Goal: Information Seeking & Learning: Learn about a topic

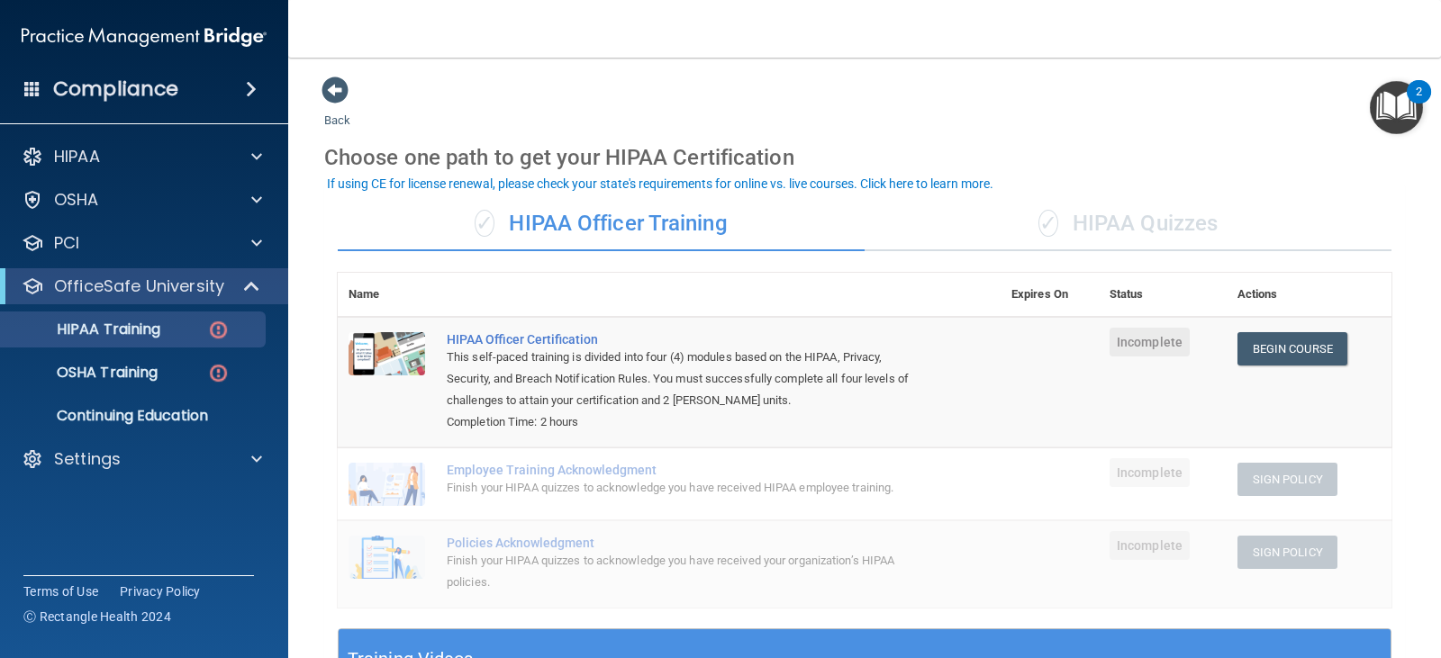
click at [1104, 231] on div "✓ HIPAA Quizzes" at bounding box center [1128, 224] width 527 height 54
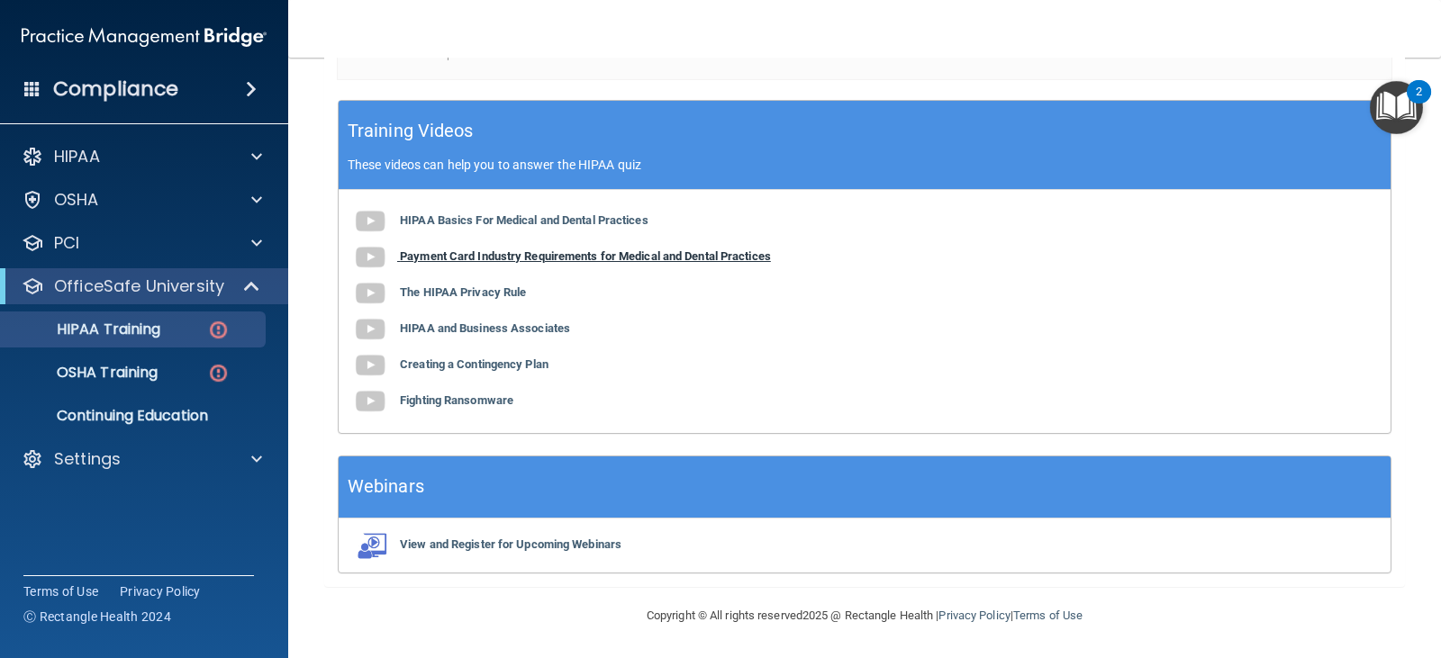
scroll to position [619, 0]
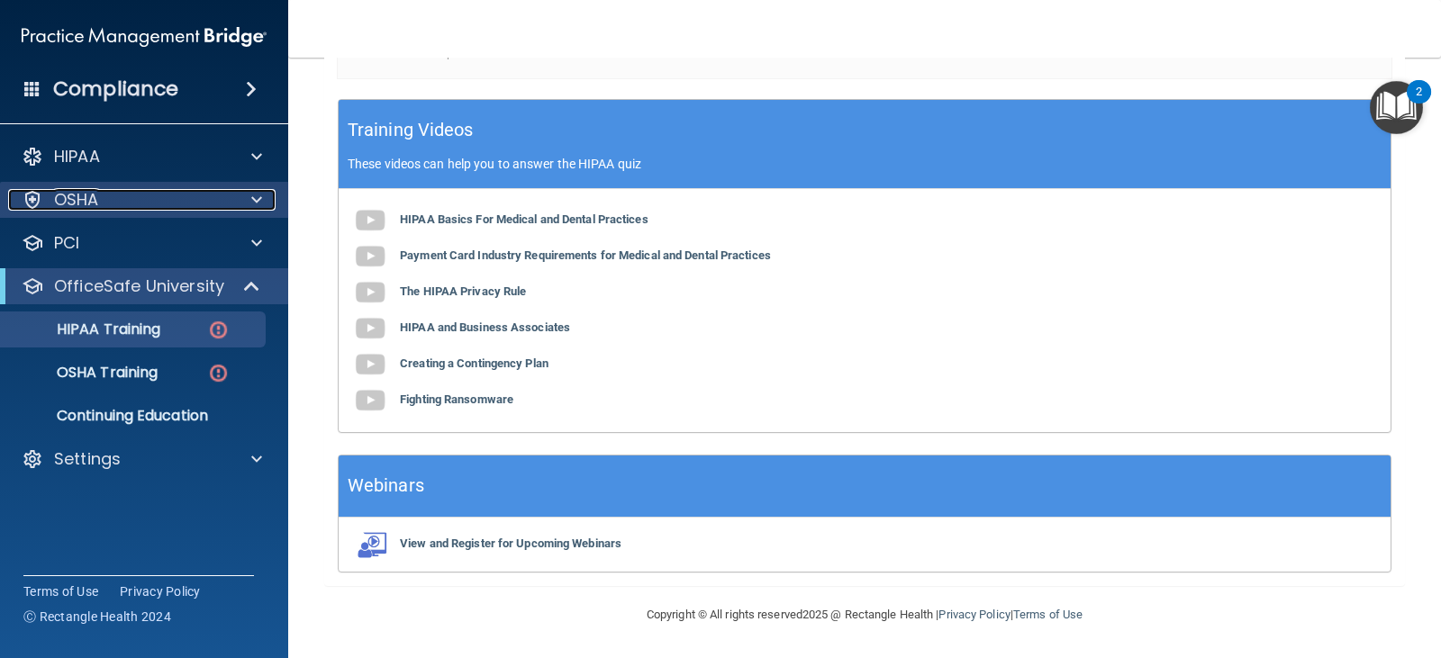
click at [119, 202] on div "OSHA" at bounding box center [119, 200] width 223 height 22
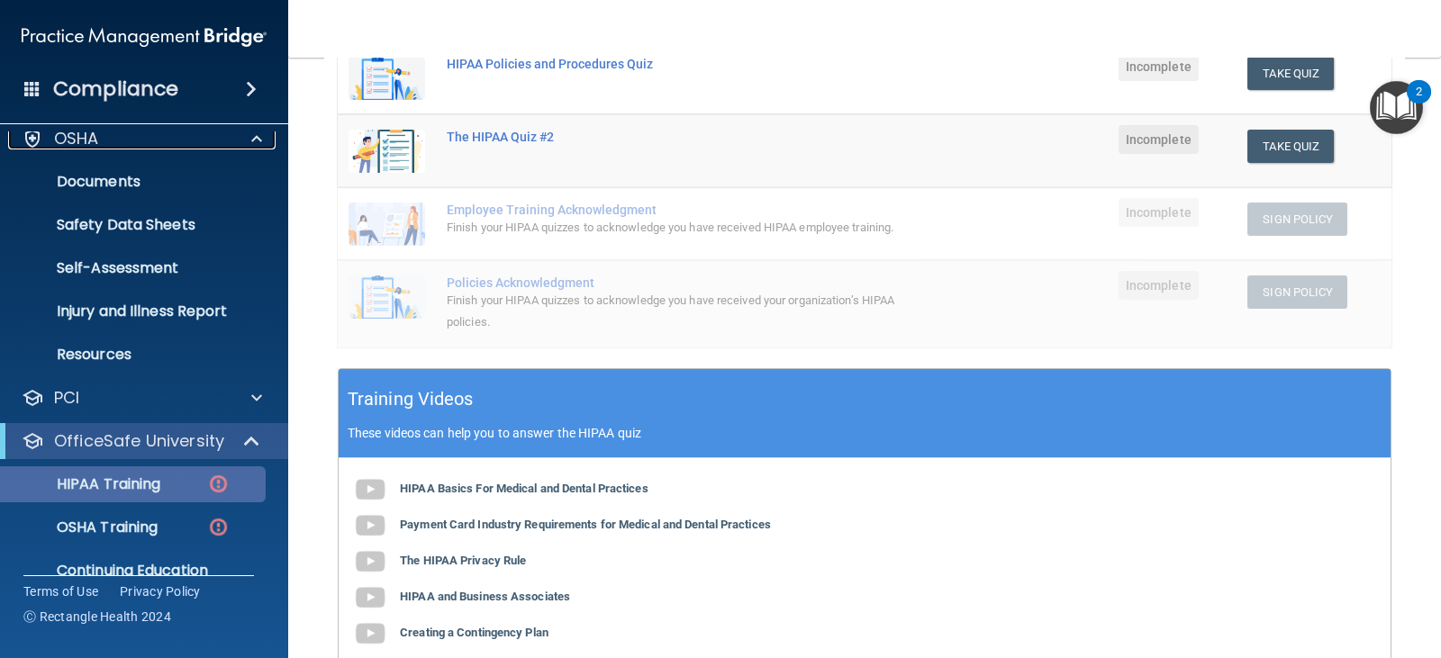
scroll to position [132, 0]
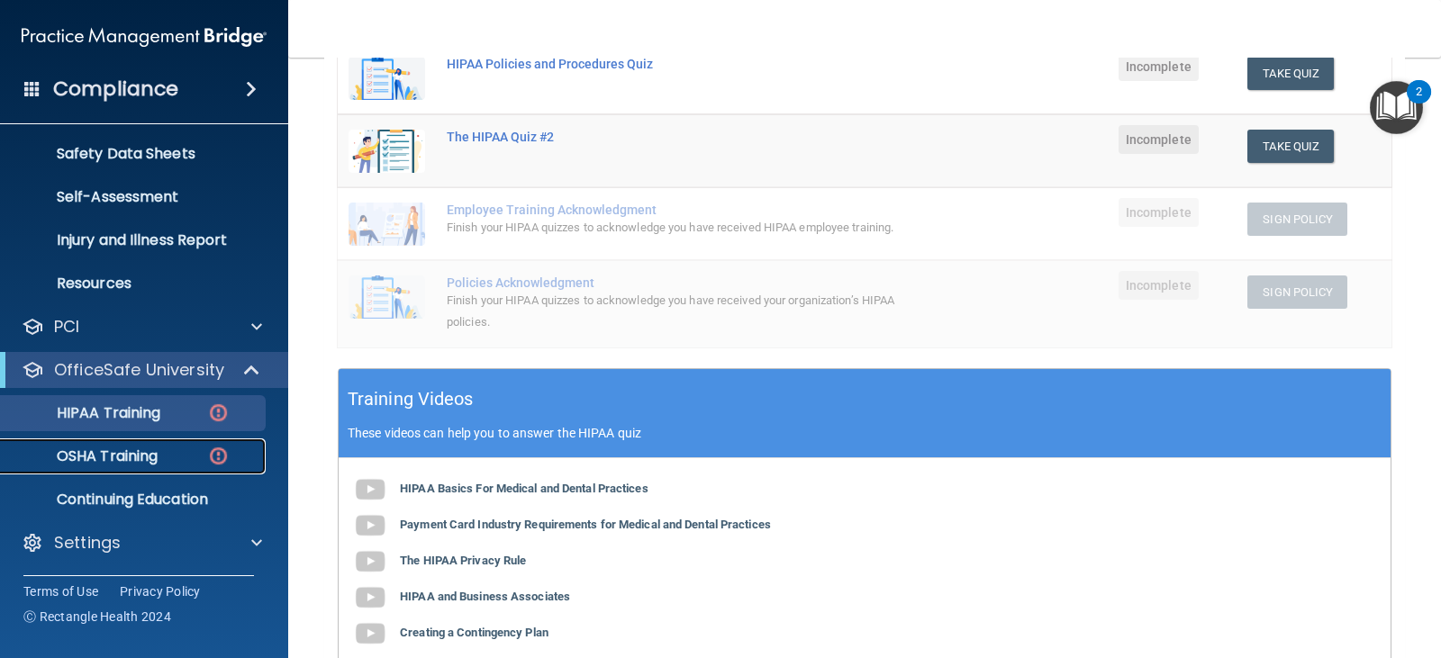
click at [125, 450] on p "OSHA Training" at bounding box center [85, 457] width 146 height 18
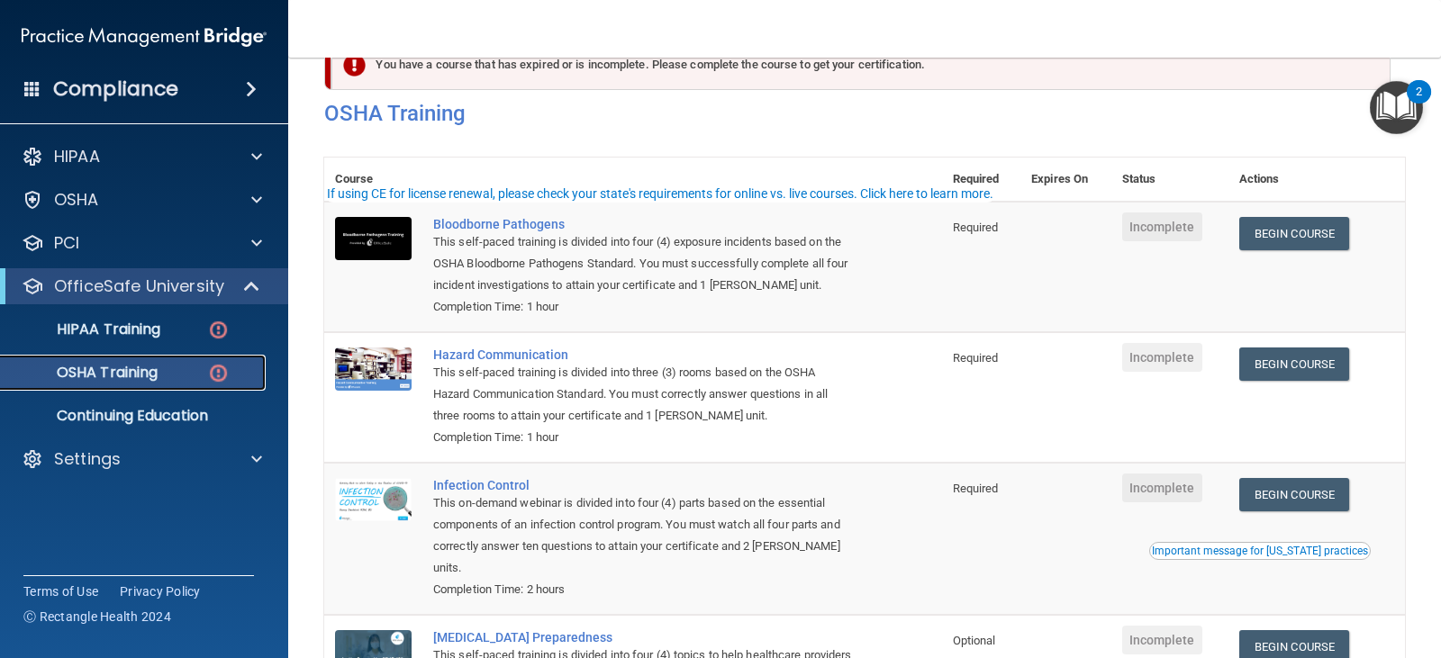
scroll to position [90, 0]
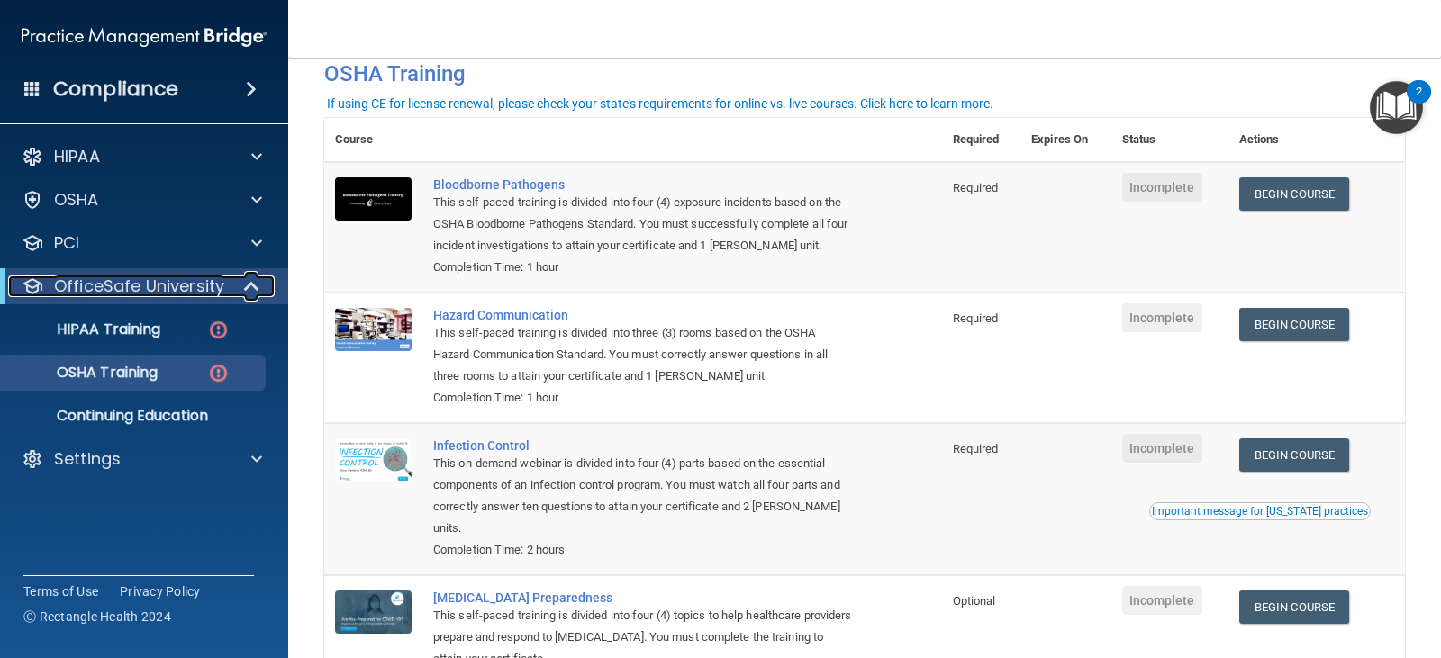
click at [119, 282] on p "OfficeSafe University" at bounding box center [139, 287] width 170 height 22
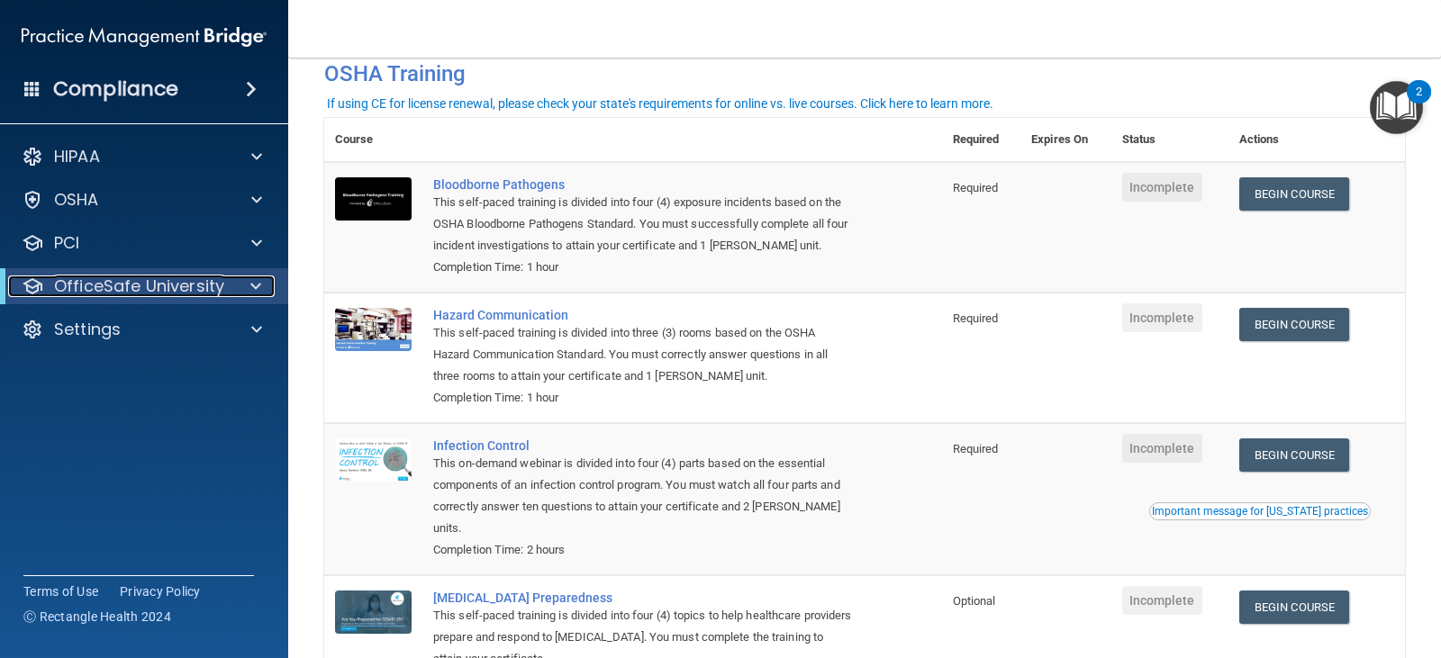
click at [120, 282] on p "OfficeSafe University" at bounding box center [139, 287] width 170 height 22
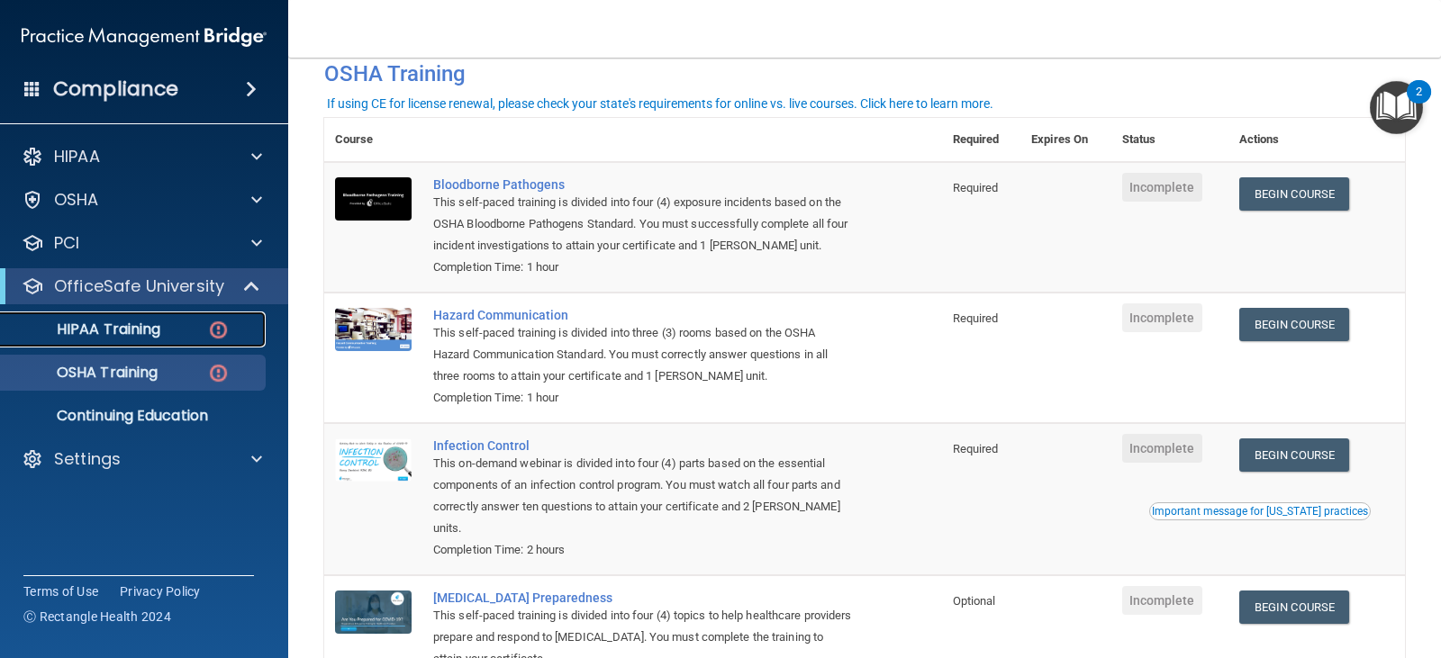
click at [139, 328] on p "HIPAA Training" at bounding box center [86, 330] width 149 height 18
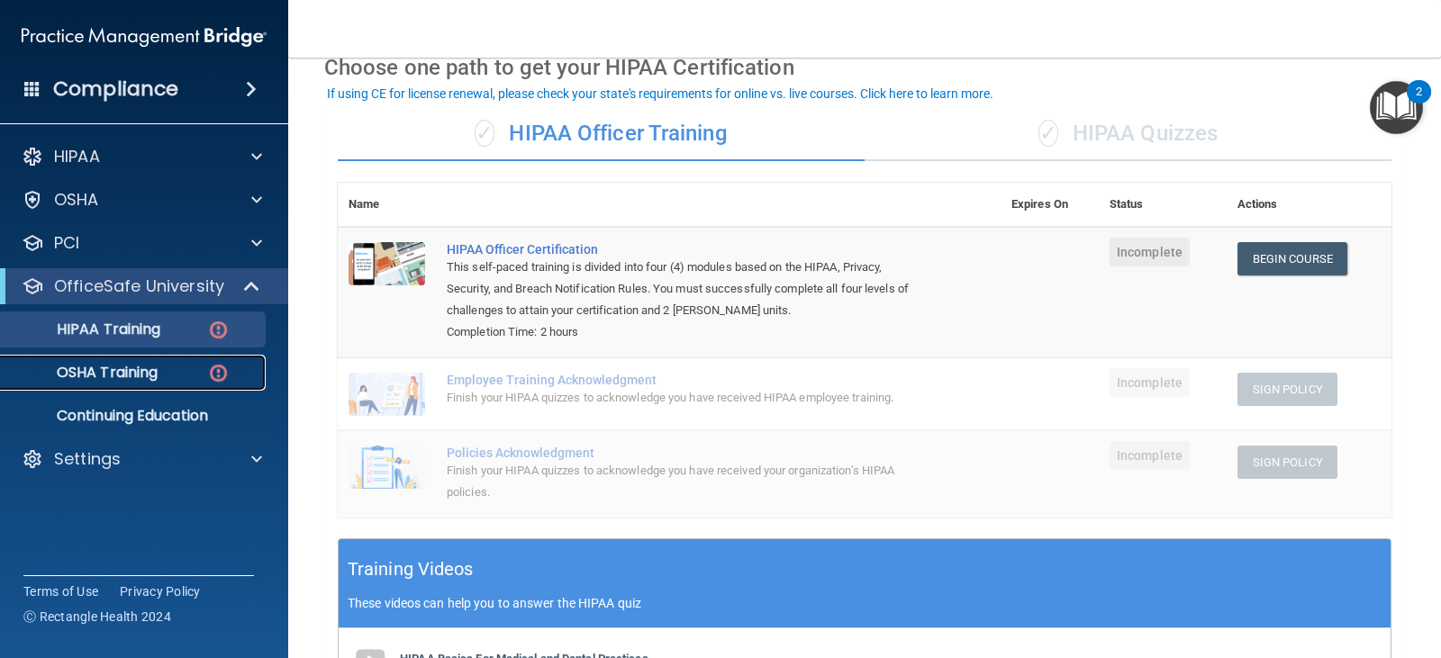
click at [136, 383] on link "OSHA Training" at bounding box center [124, 373] width 284 height 36
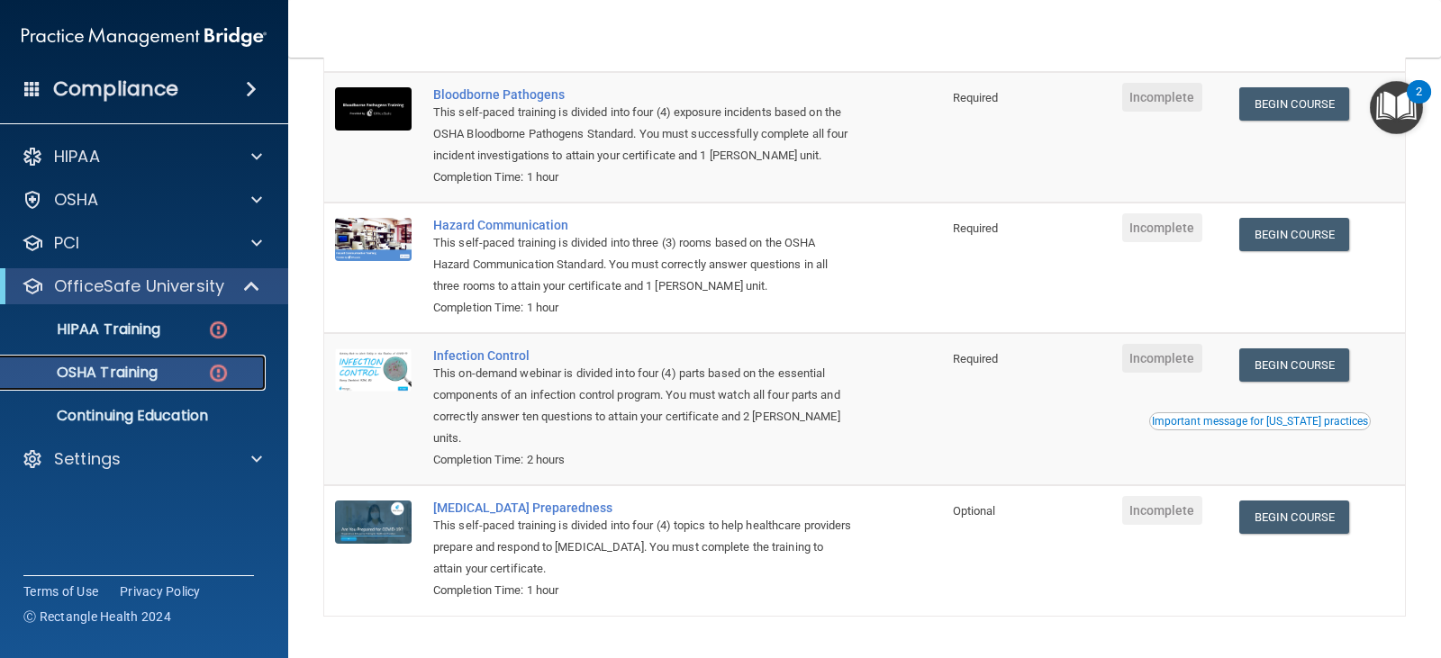
scroll to position [55, 0]
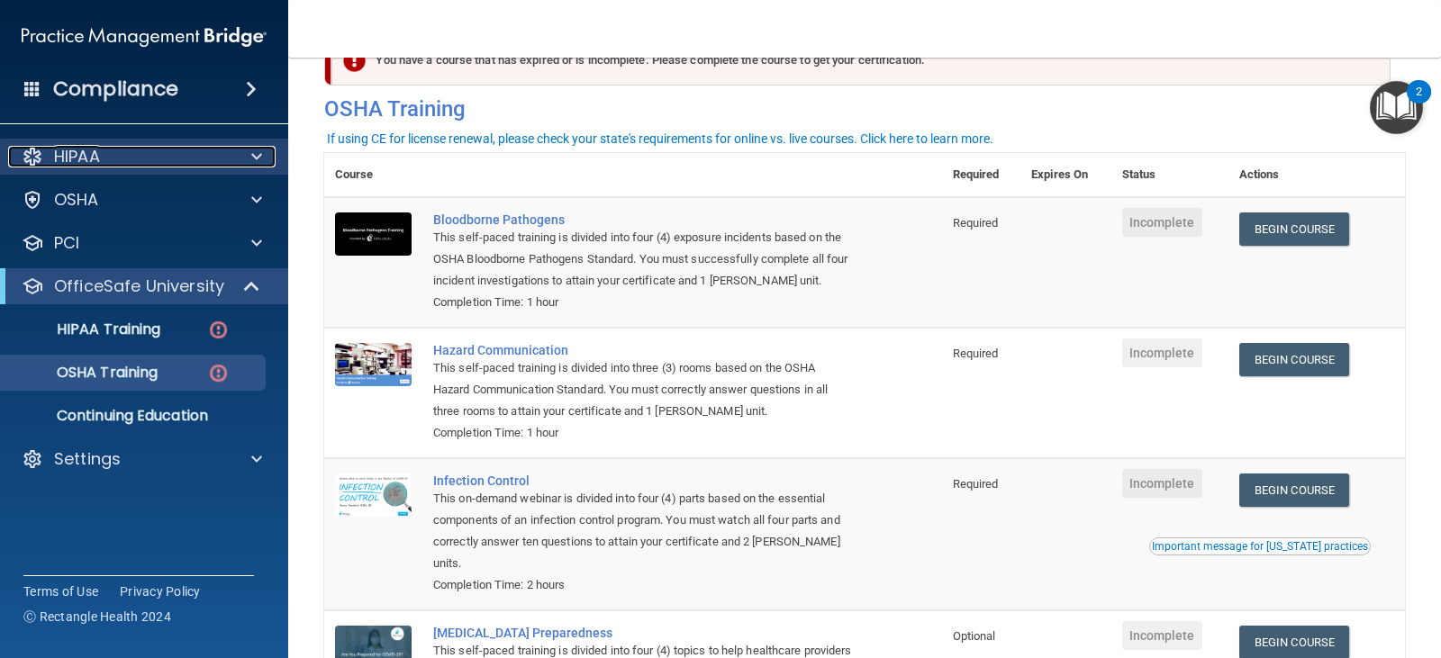
click at [131, 159] on div "HIPAA" at bounding box center [119, 157] width 223 height 22
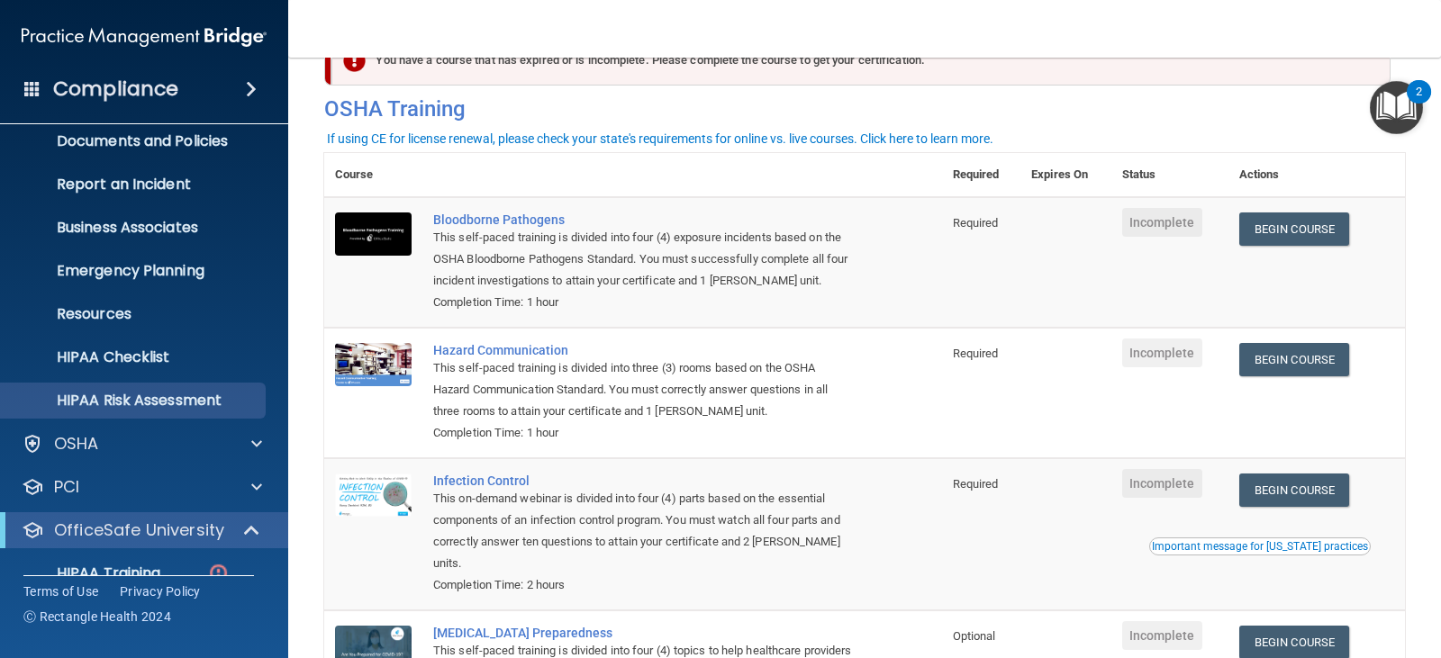
scroll to position [180, 0]
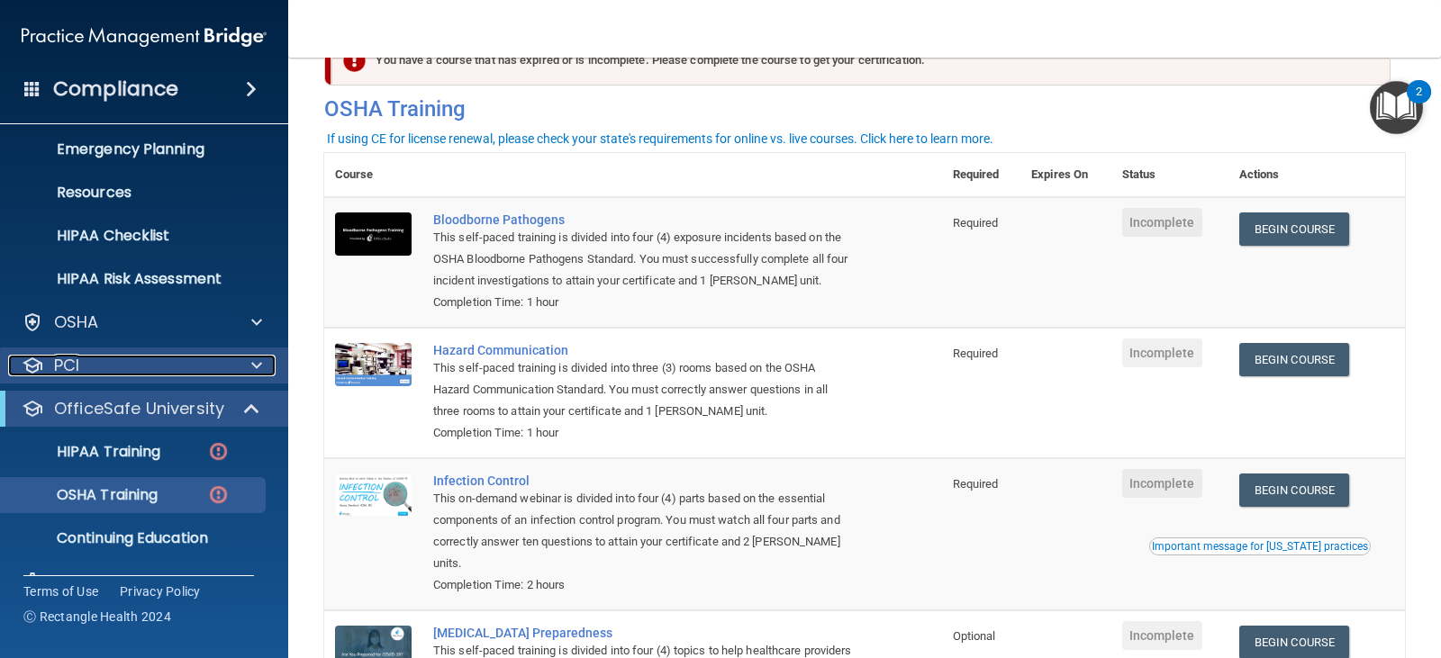
click at [139, 375] on div "PCI" at bounding box center [119, 366] width 223 height 22
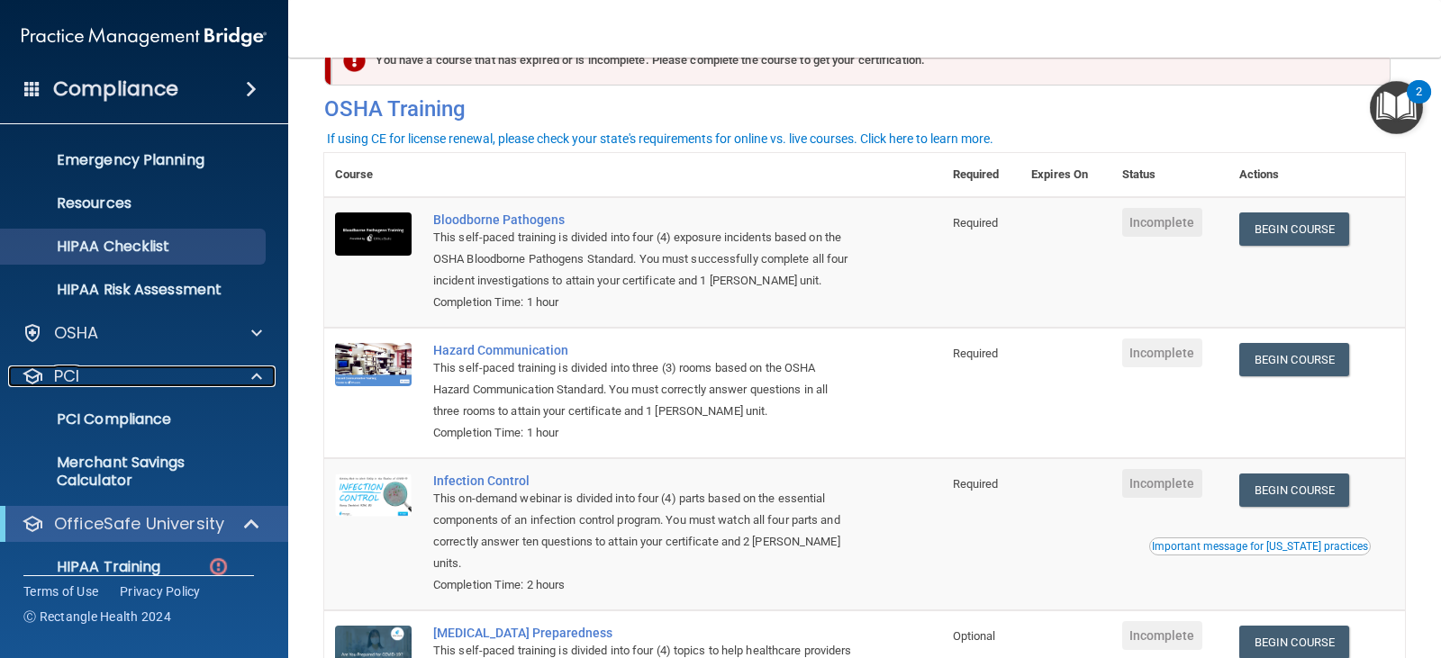
scroll to position [0, 0]
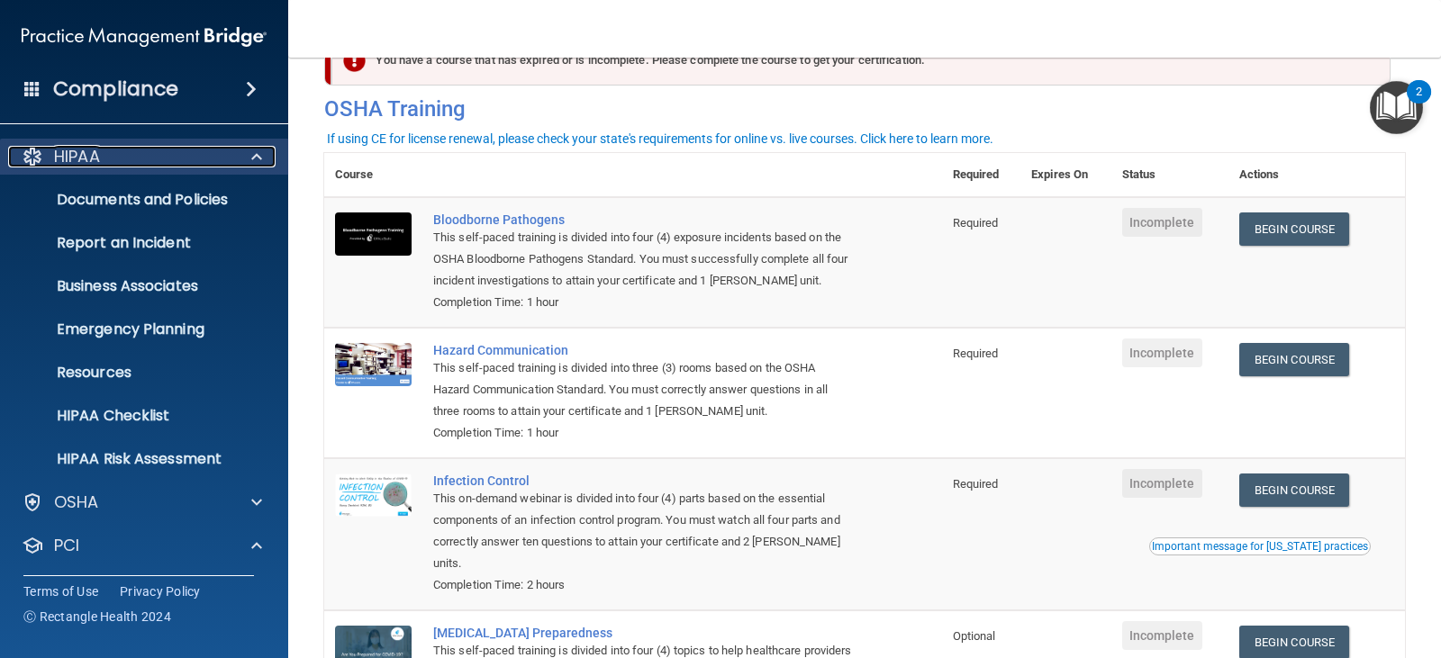
click at [198, 157] on div "HIPAA" at bounding box center [119, 157] width 223 height 22
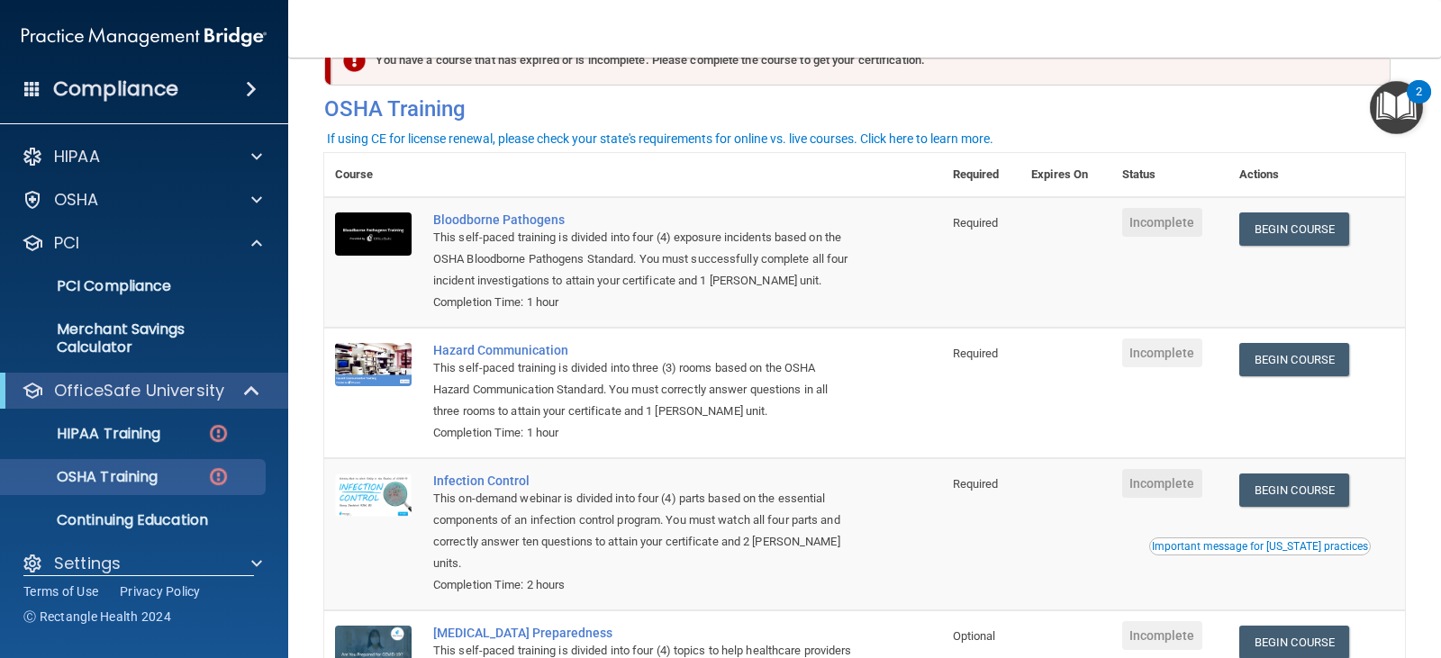
click at [232, 94] on div "Compliance" at bounding box center [144, 89] width 288 height 40
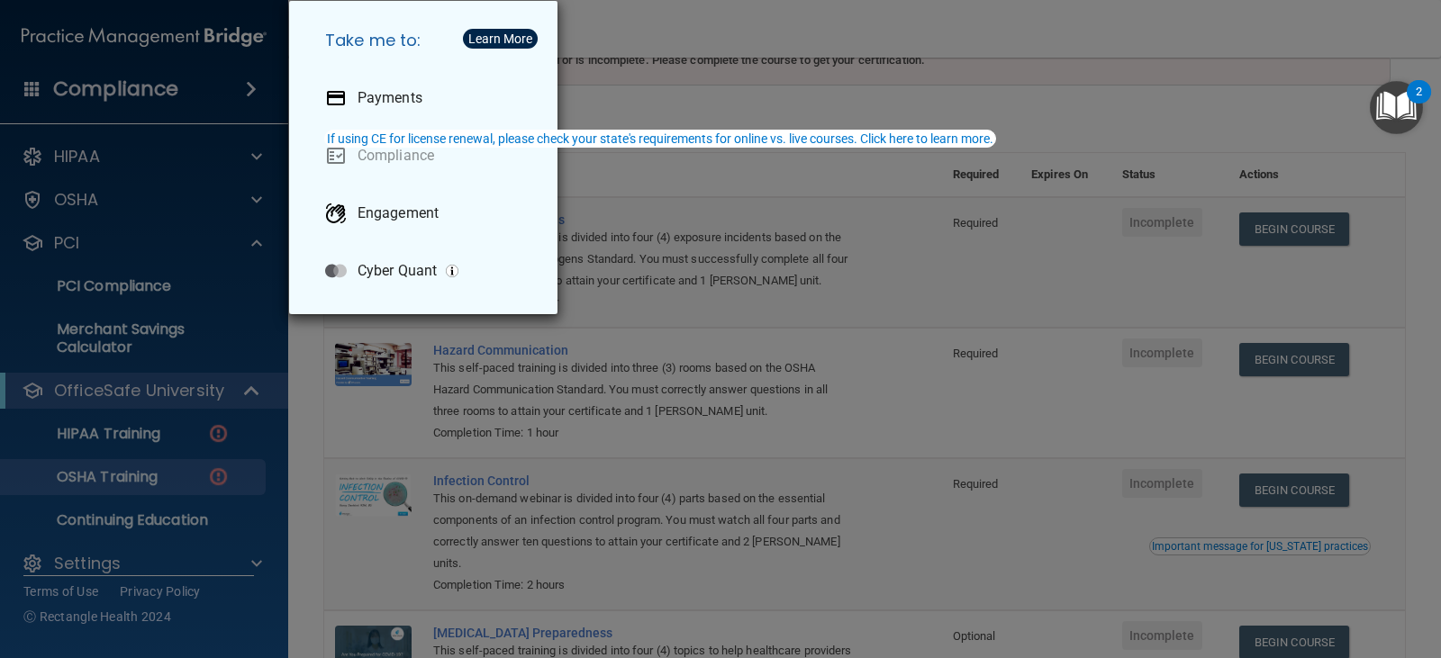
click at [733, 217] on div "Take me to: Payments Compliance Engagement Cyber Quant" at bounding box center [720, 329] width 1441 height 658
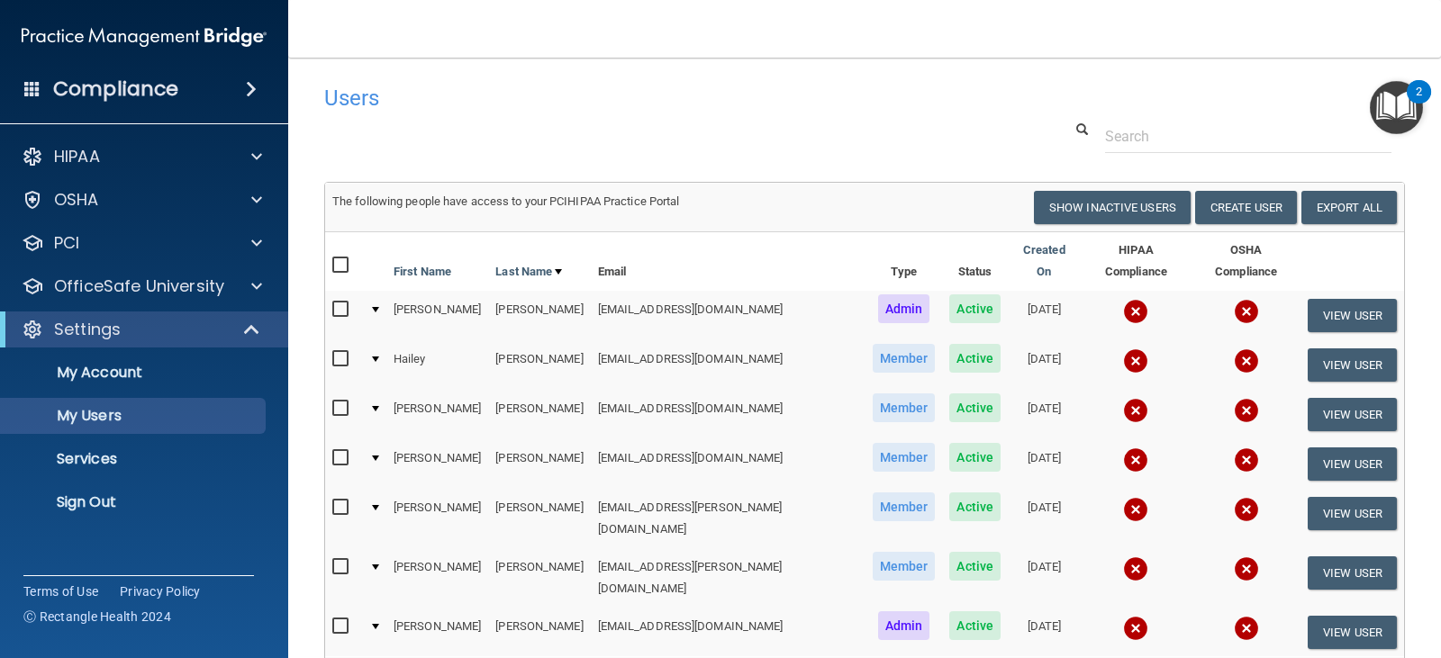
select select "20"
click at [1394, 104] on img "Open Resource Center, 2 new notifications" at bounding box center [1396, 107] width 53 height 53
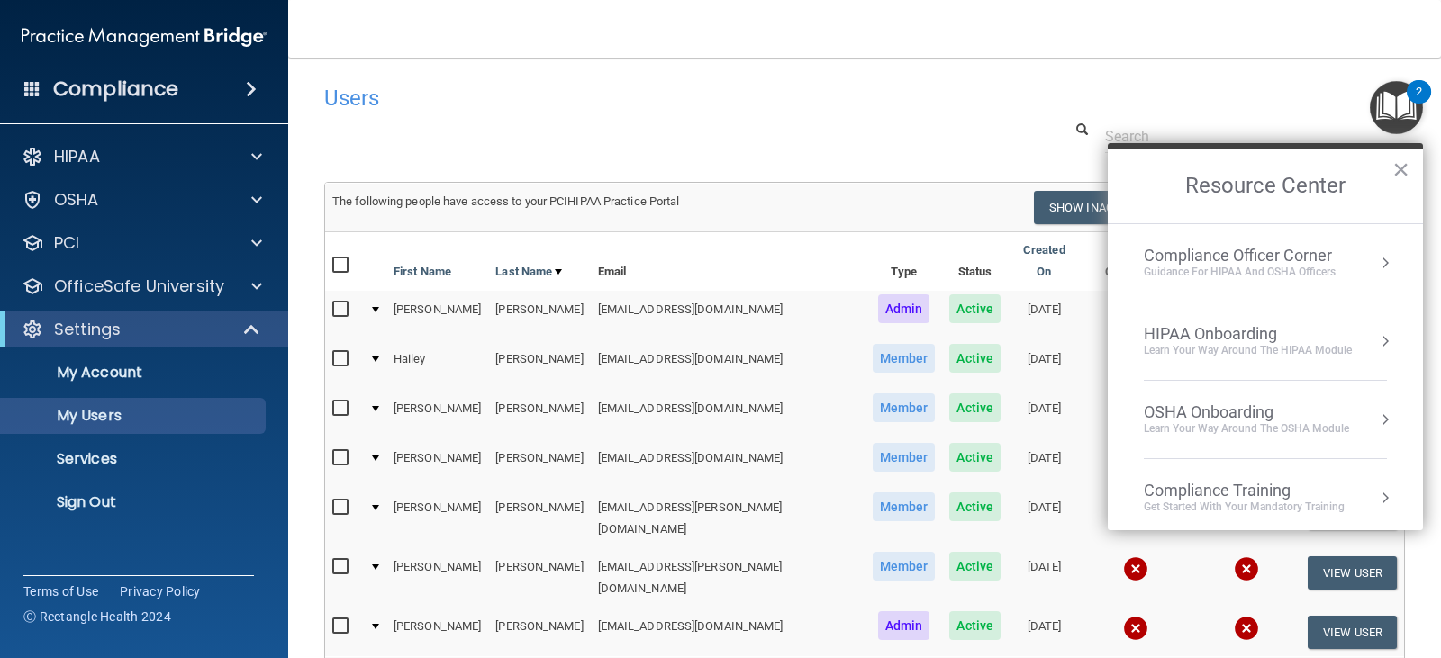
click at [1296, 81] on div "Users" at bounding box center [865, 98] width 1108 height 44
click at [1081, 10] on nav "Toggle navigation [PERSON_NAME] [EMAIL_ADDRESS][DOMAIN_NAME] Manage My Enterpri…" at bounding box center [864, 29] width 1153 height 58
